Goal: Register for event/course

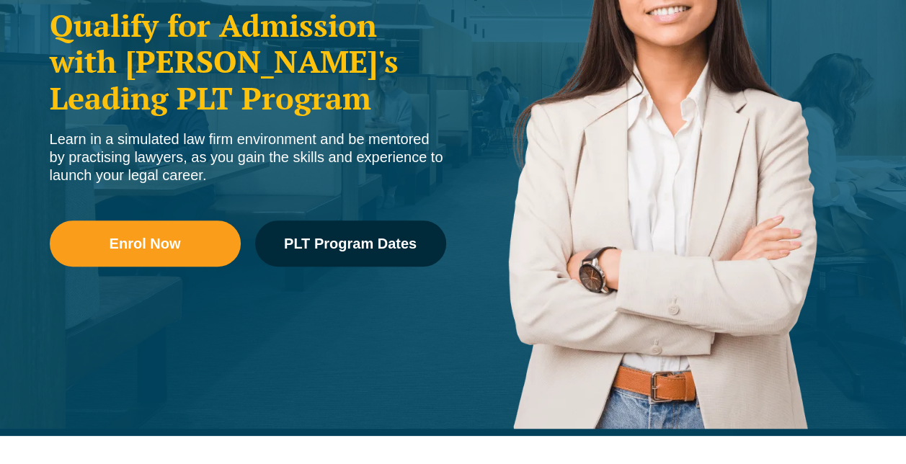
scroll to position [323, 0]
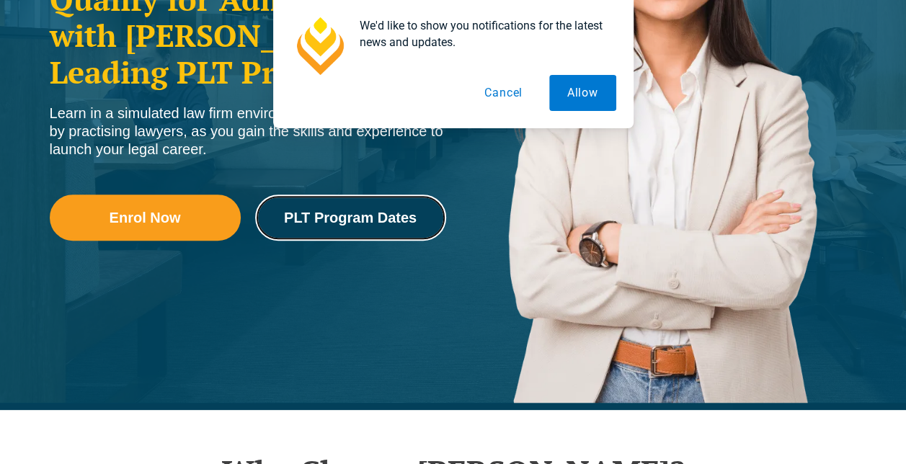
click at [350, 205] on link "PLT Program Dates" at bounding box center [350, 218] width 191 height 46
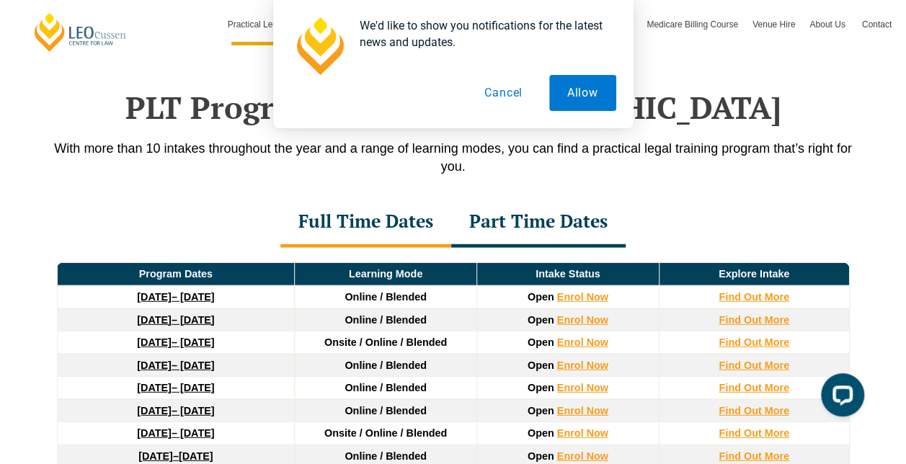
click at [587, 87] on button "Allow" at bounding box center [582, 93] width 67 height 36
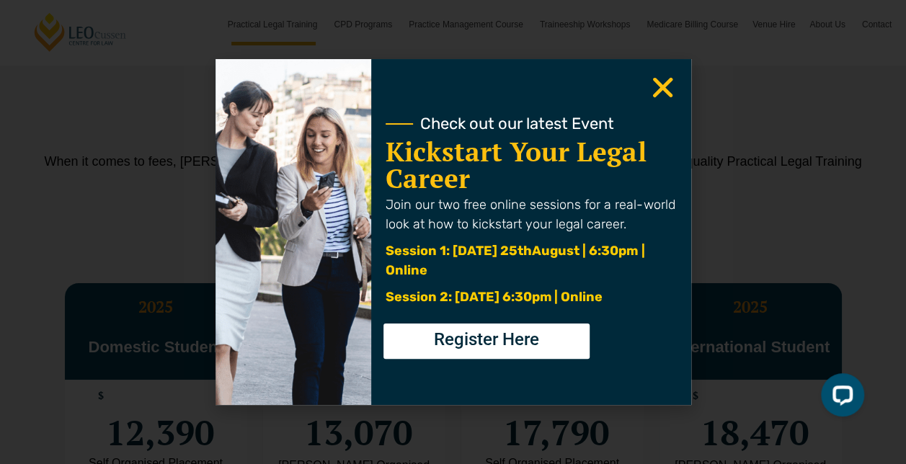
scroll to position [2620, 0]
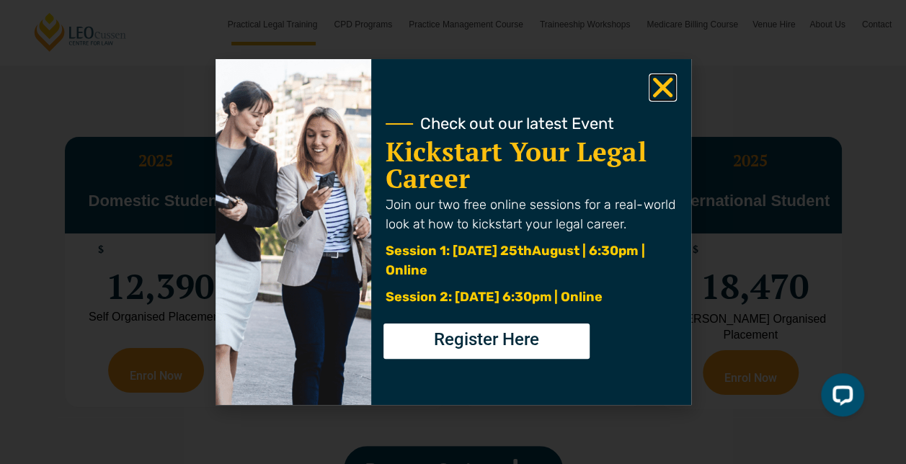
click at [652, 100] on icon "Close" at bounding box center [663, 88] width 28 height 28
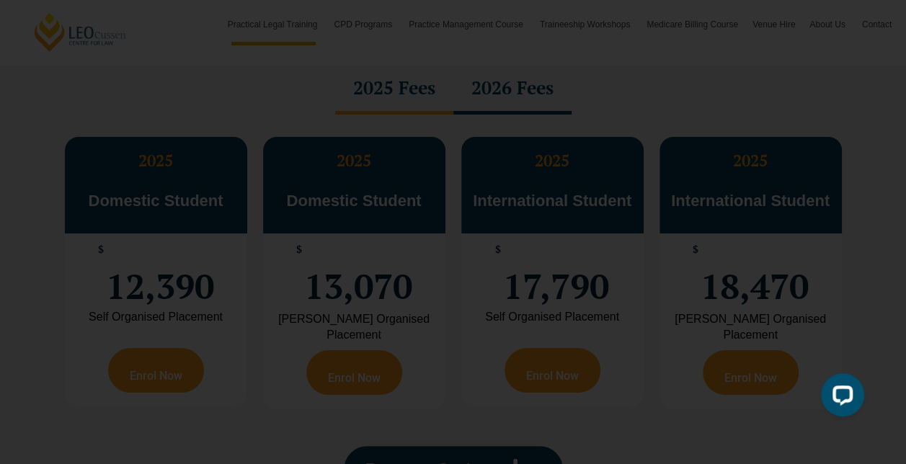
click at [662, 86] on use "Close" at bounding box center [662, 88] width 20 height 20
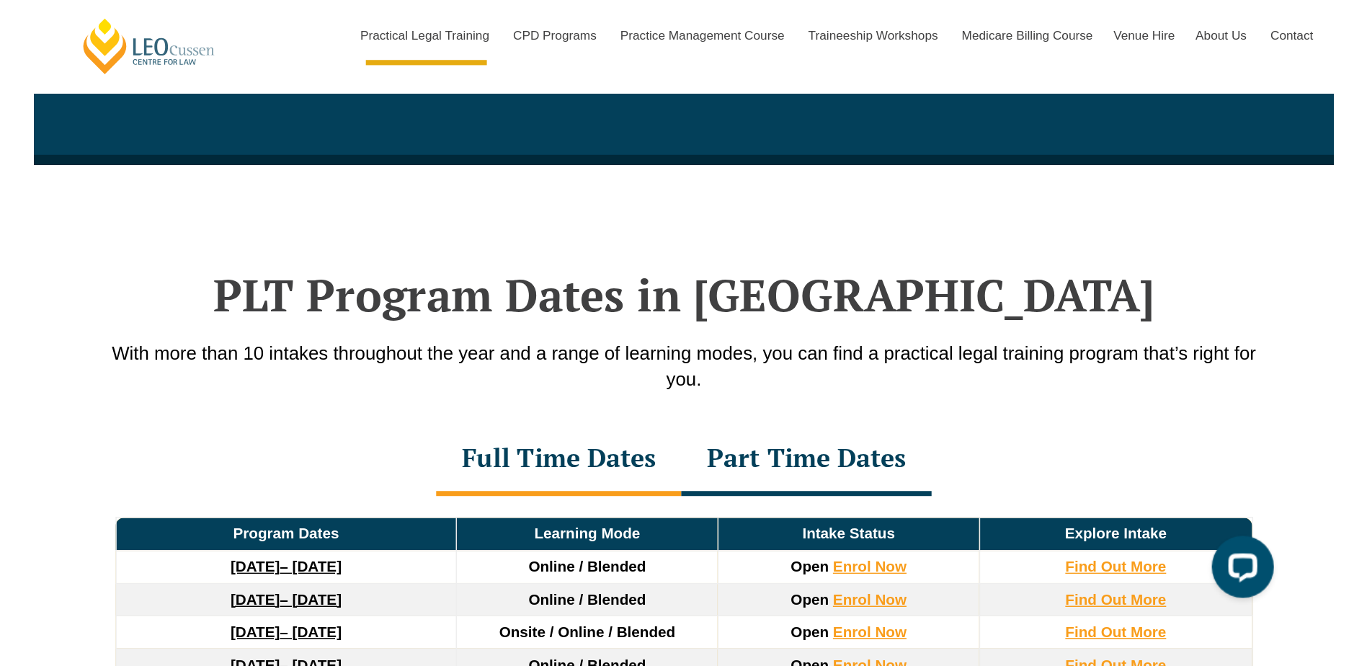
scroll to position [1764, 0]
